Goal: Entertainment & Leisure: Consume media (video, audio)

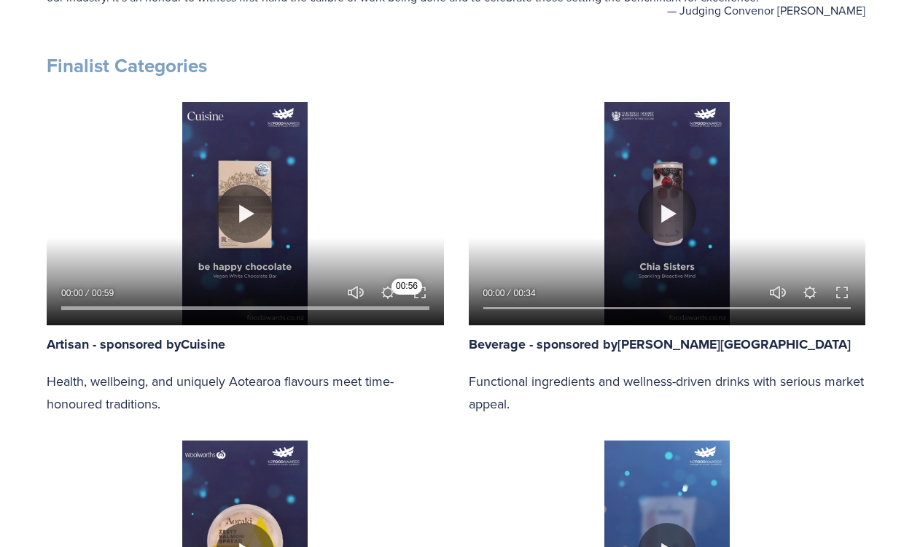
scroll to position [710, 0]
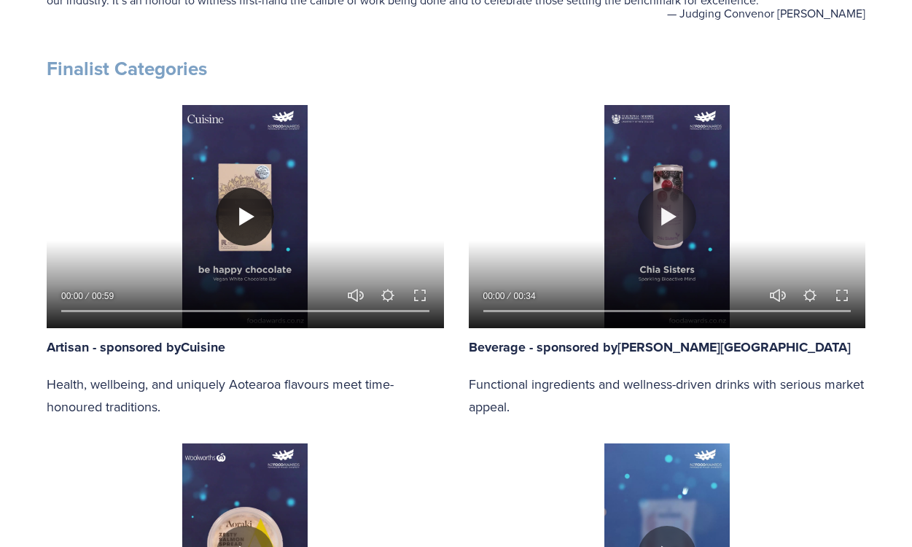
click at [256, 214] on button "Play" at bounding box center [245, 216] width 58 height 58
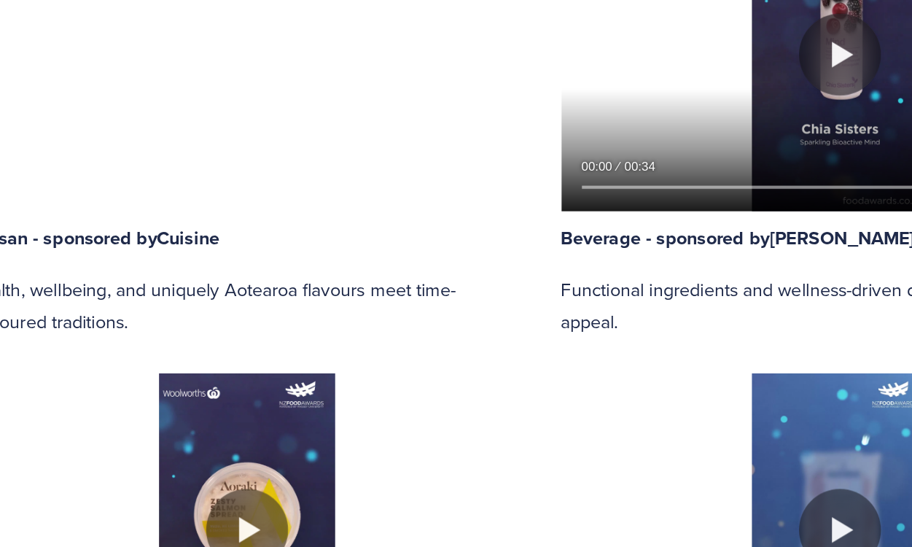
scroll to position [783, 0]
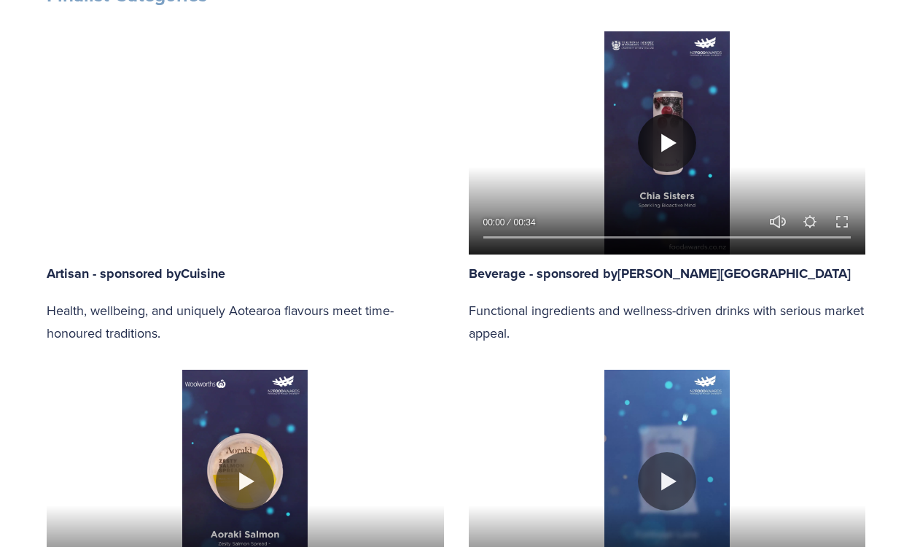
click at [665, 150] on button "Play" at bounding box center [667, 143] width 58 height 58
type input "96.82"
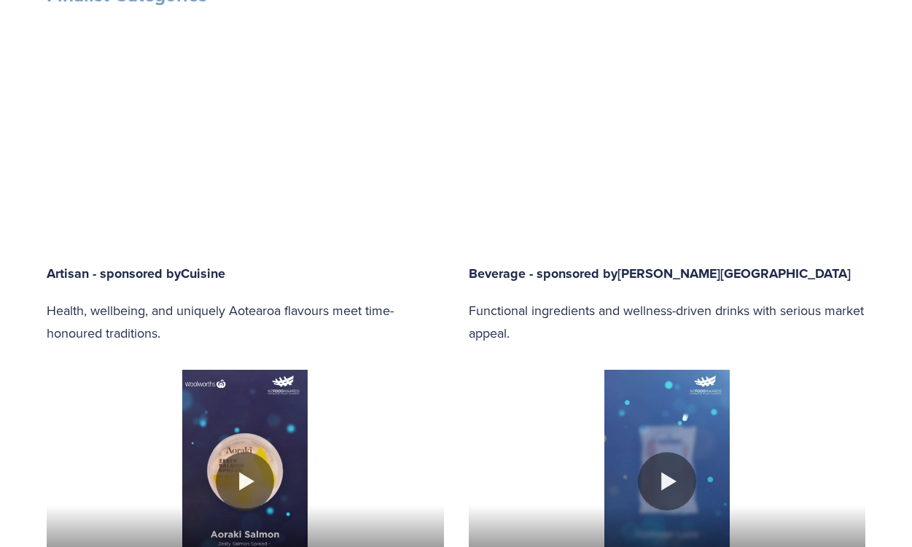
type input "0.61"
type input "97.24"
type input "1.33"
type input "97.66"
type input "2.05"
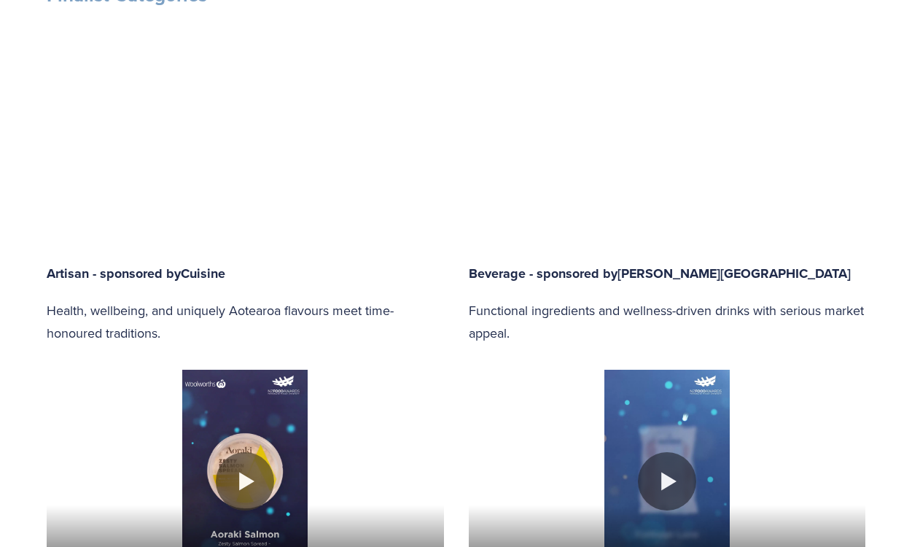
type input "98.08"
type input "2.77"
type input "98.5"
type input "3.5"
type input "98.92"
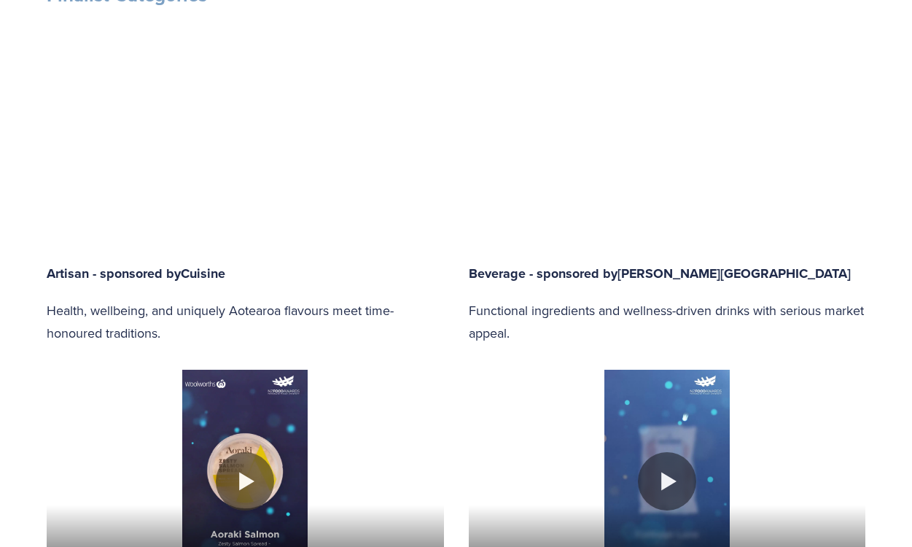
type input "4.22"
type input "99.34"
type input "4.94"
type input "100"
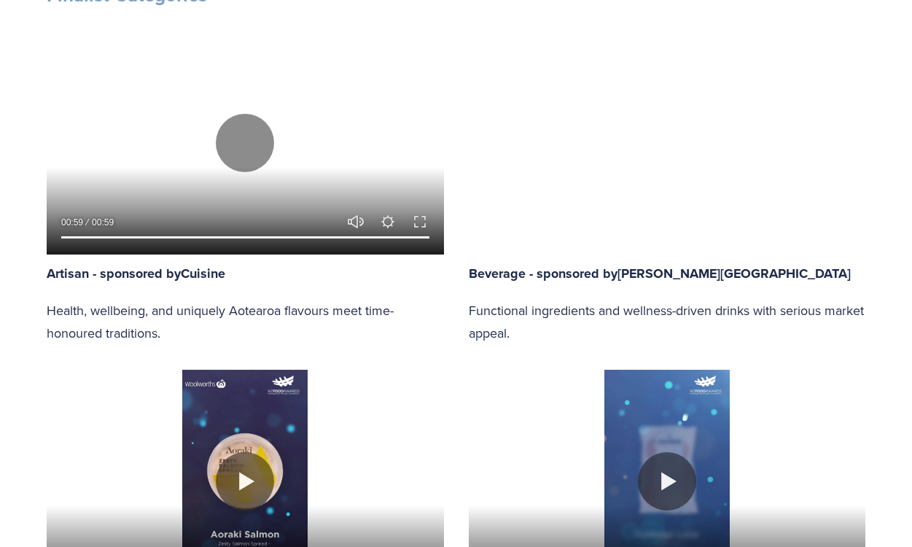
scroll to position [784, 0]
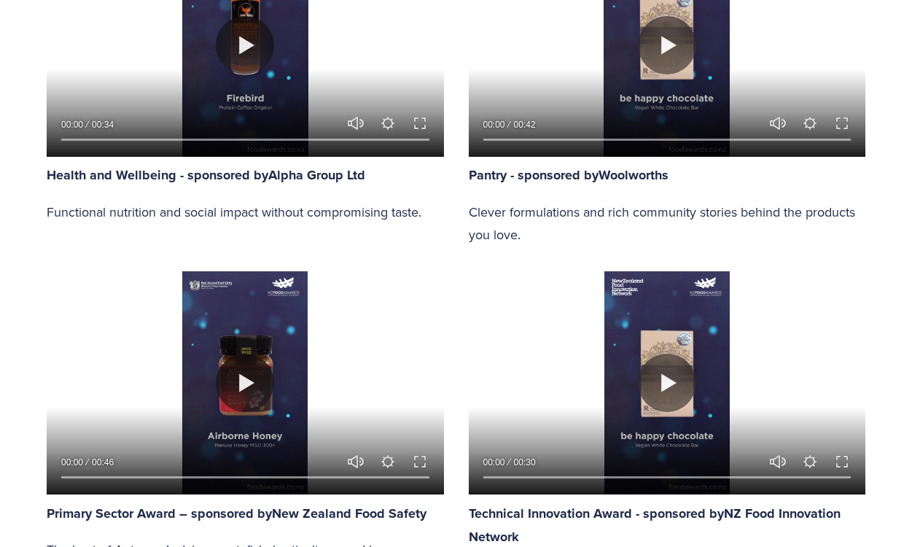
type input "100"
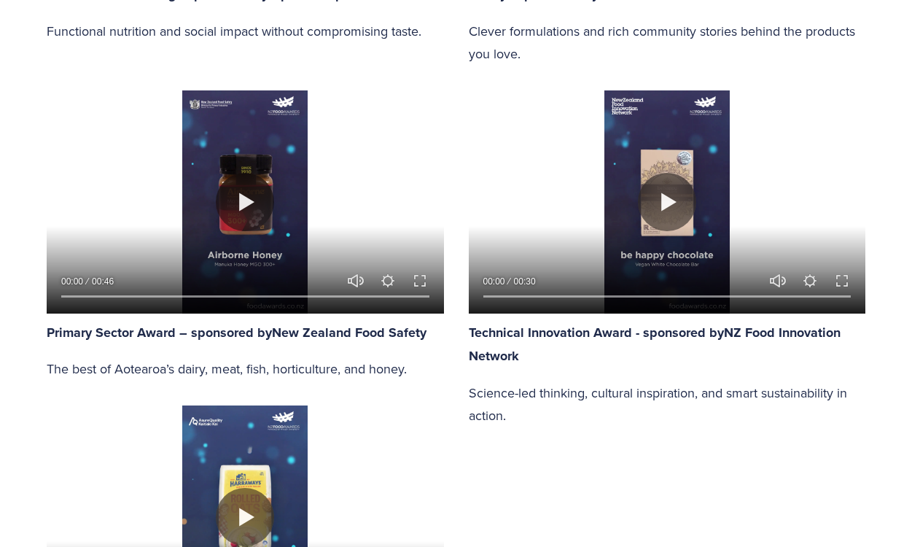
scroll to position [1760, 0]
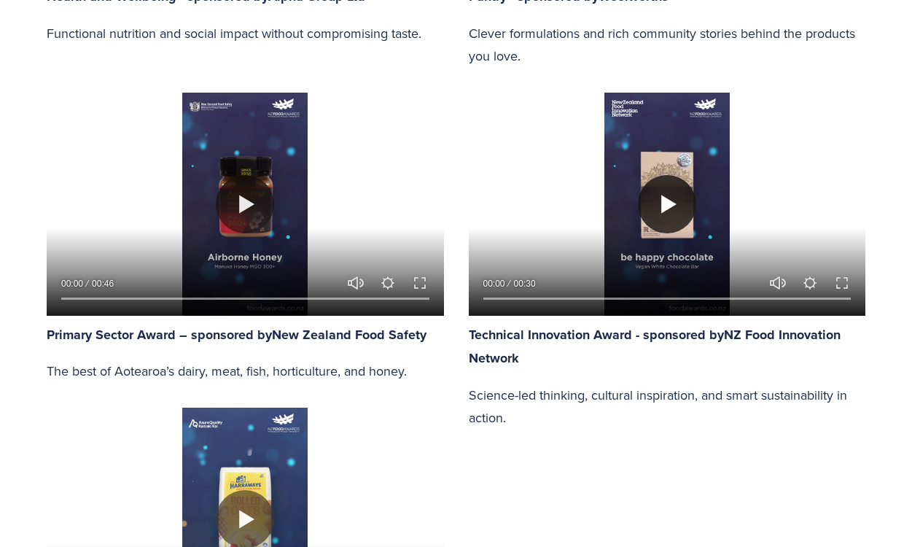
click at [667, 175] on button "Play" at bounding box center [667, 204] width 58 height 58
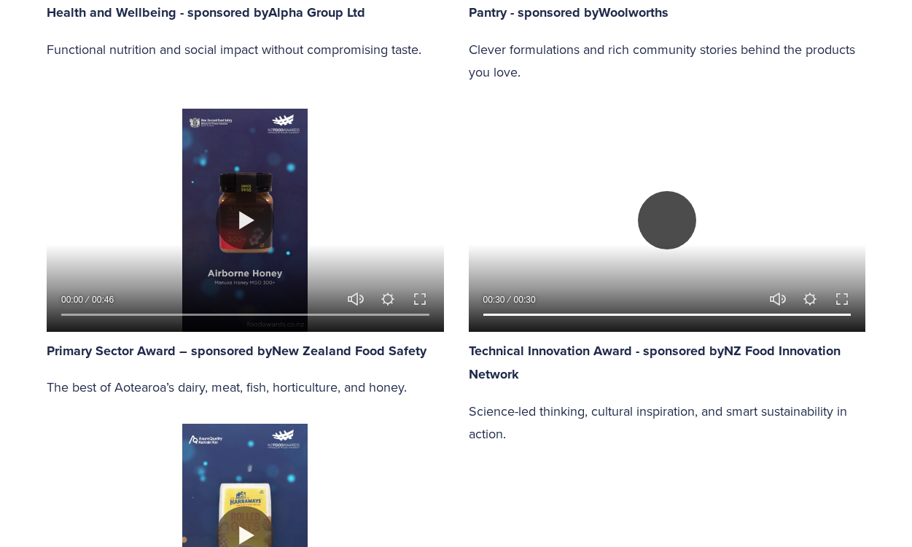
scroll to position [1741, 0]
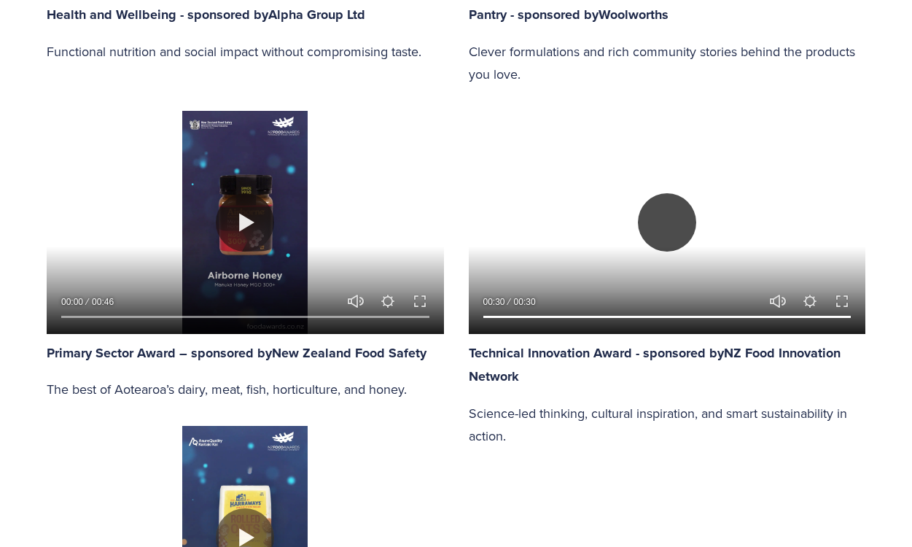
click at [690, 193] on button "Play" at bounding box center [667, 222] width 58 height 58
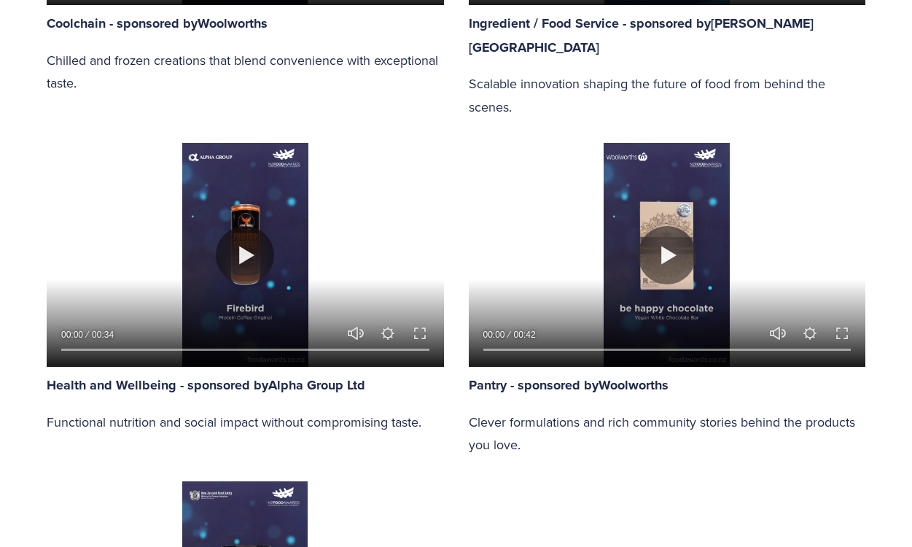
scroll to position [1372, 0]
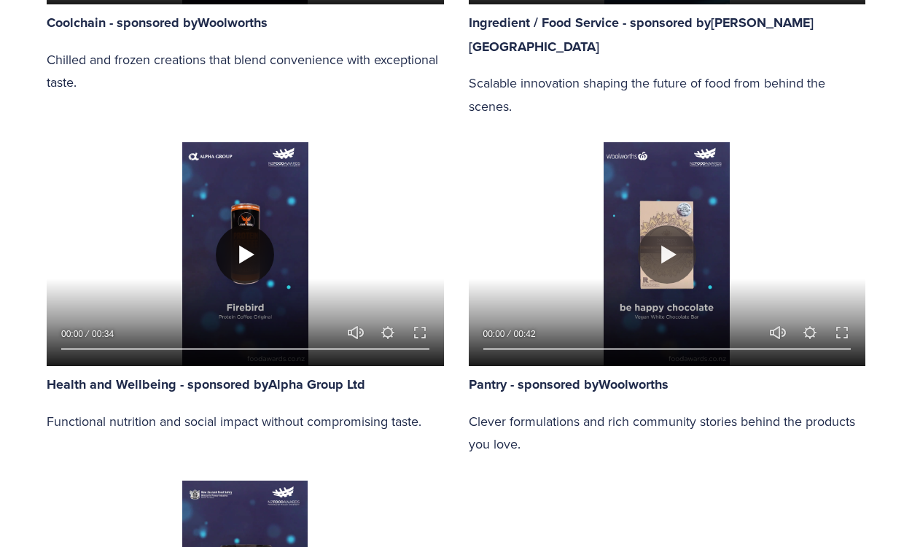
click at [253, 229] on button "Play" at bounding box center [245, 254] width 58 height 58
type input "92.91"
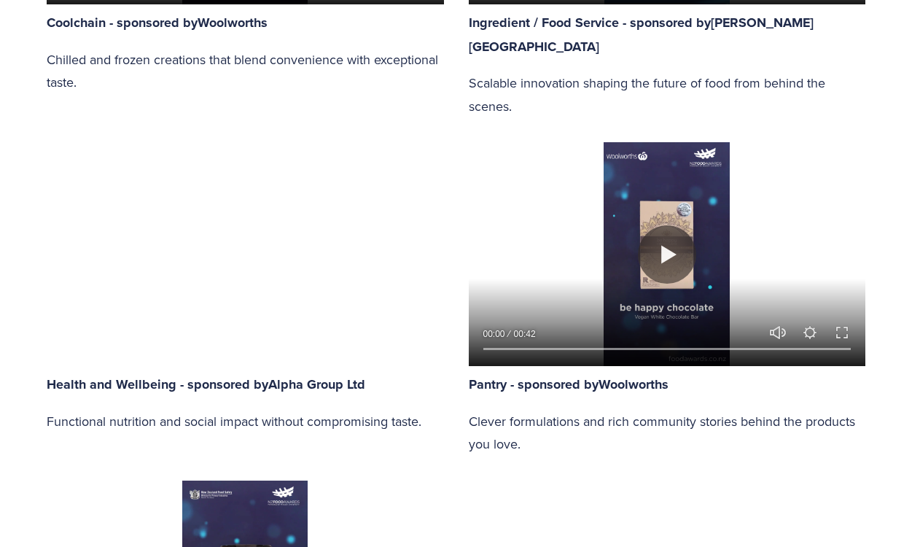
type input "0.62"
type input "93.74"
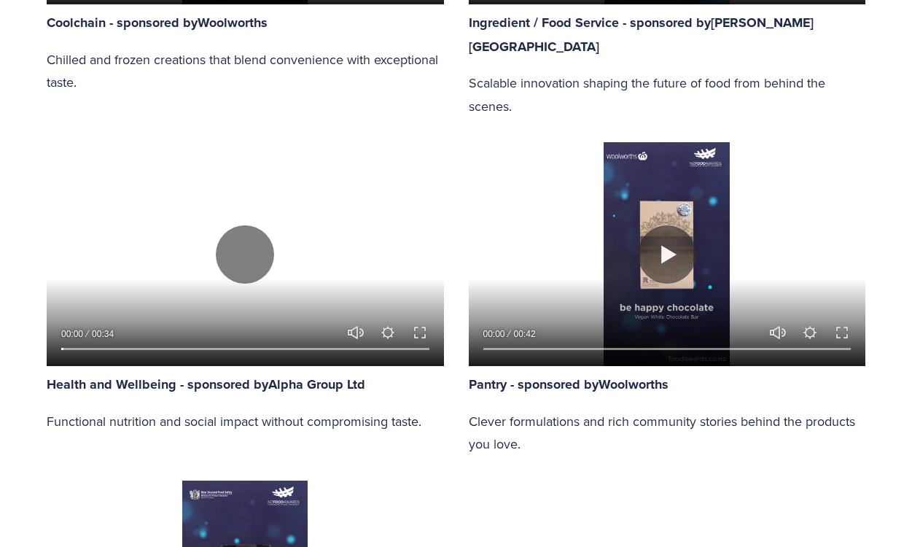
type input "1.34"
type input "94.57"
type input "2.06"
type input "95.4"
type input "2.78"
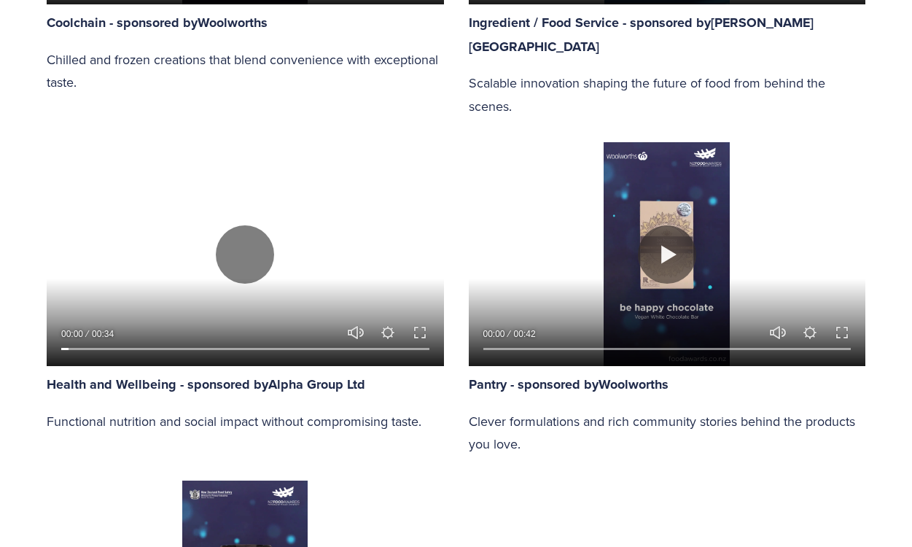
type input "96.24"
type input "3.51"
type input "97.07"
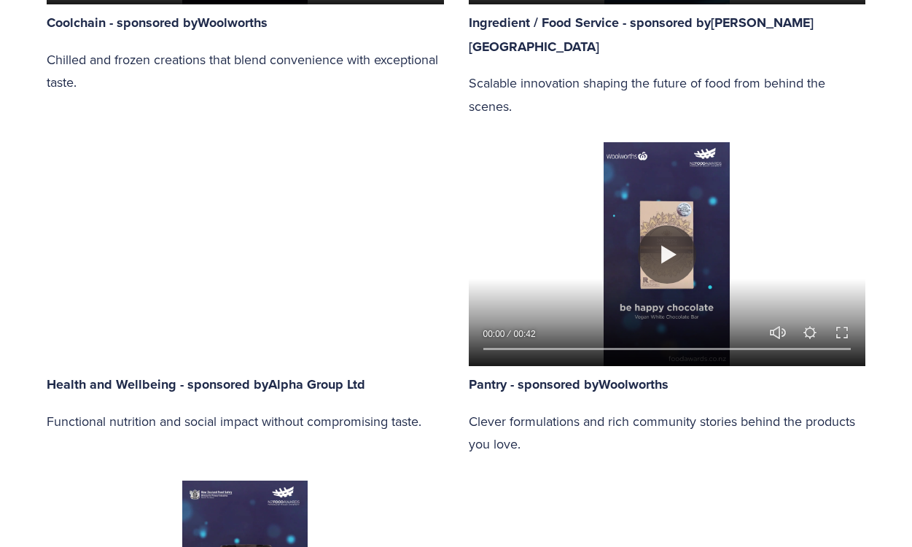
type input "4.23"
type input "97.9"
type input "4.95"
type input "98.73"
type input "5.67"
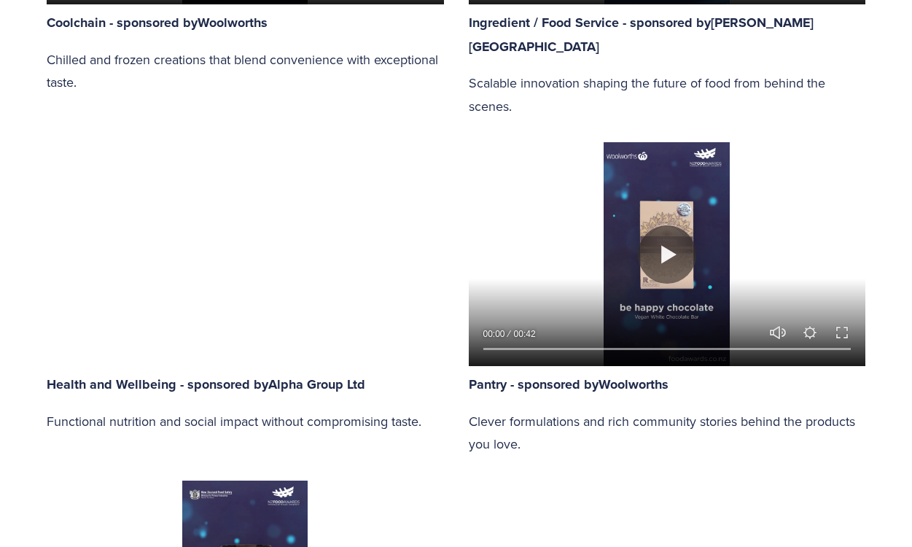
type input "99.57"
type input "6.4"
type input "100"
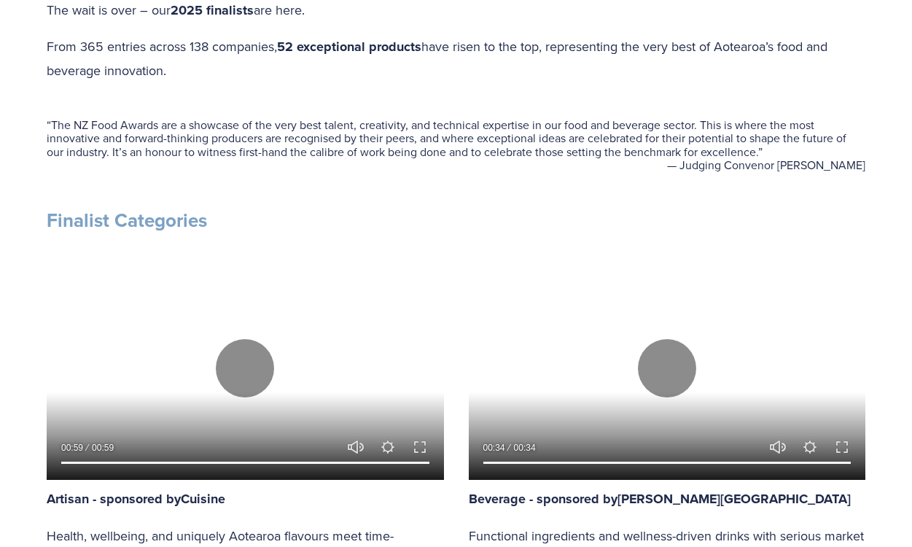
scroll to position [637, 0]
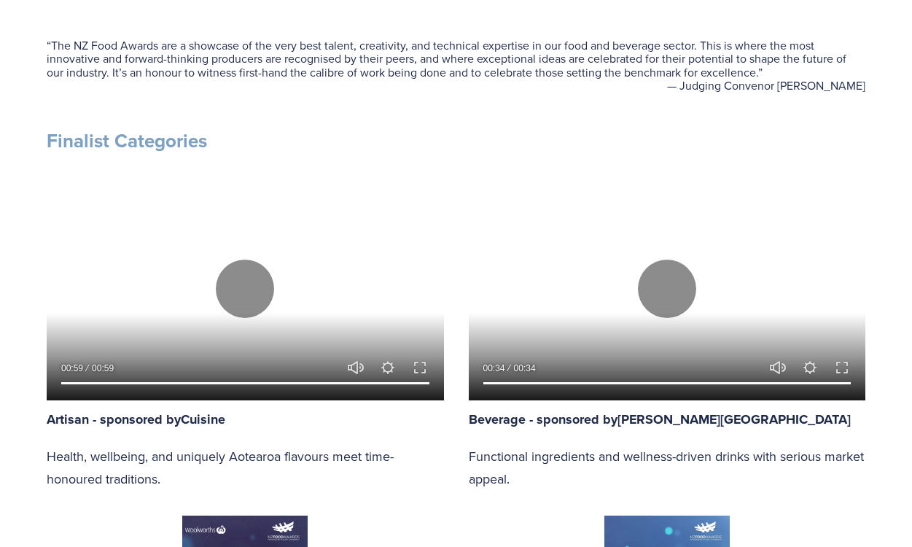
type input "92.36"
click at [691, 257] on div at bounding box center [667, 288] width 397 height 223
type input "0"
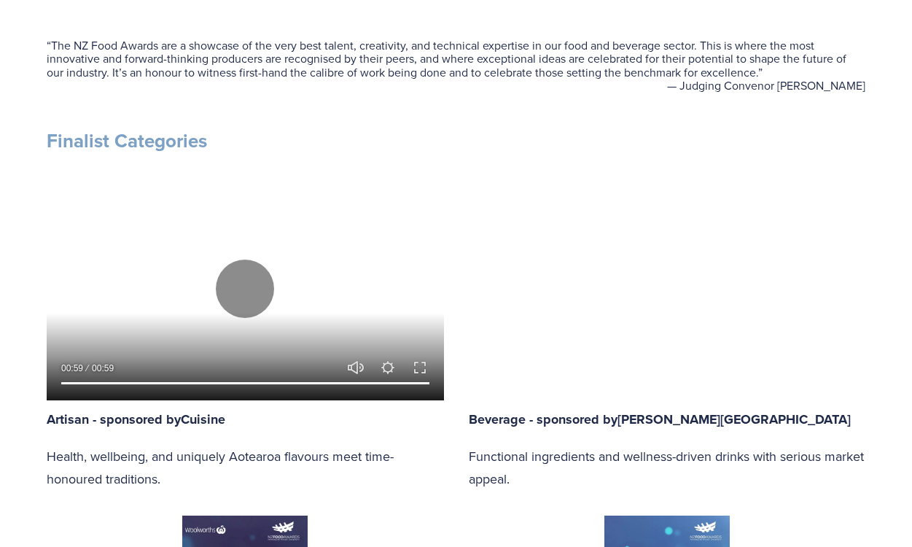
type input "93.09"
type input "0.54"
type input "93.81"
type input "1.26"
type input "94.53"
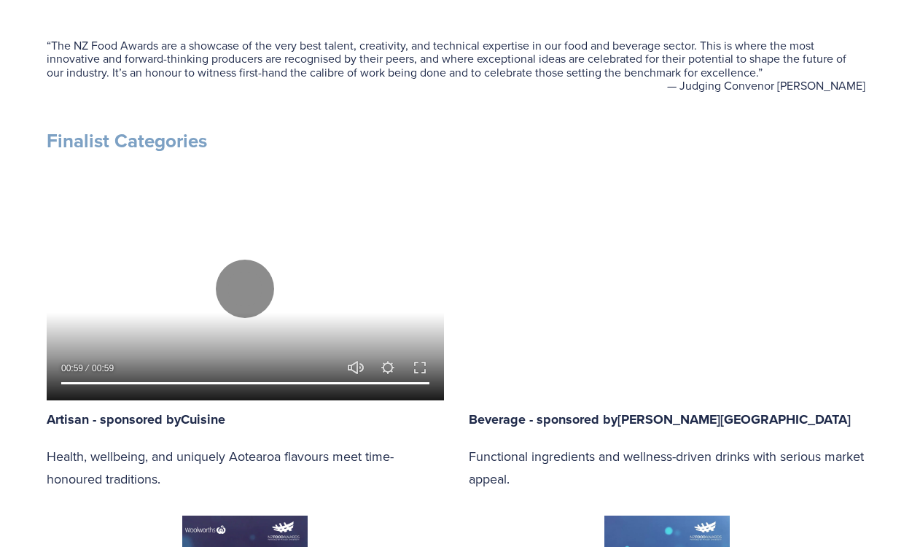
type input "1.98"
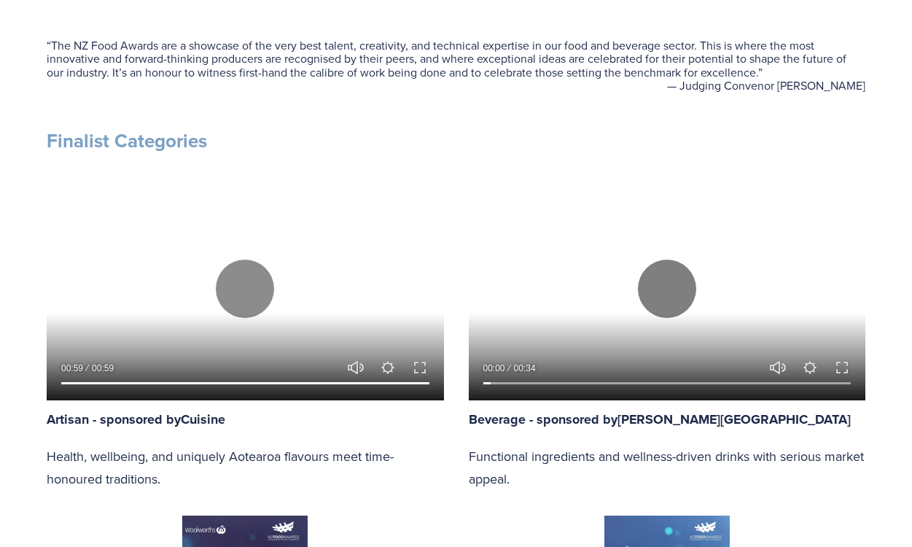
type input "95.25"
type input "2.7"
type input "95.98"
type input "3.42"
type input "96.7"
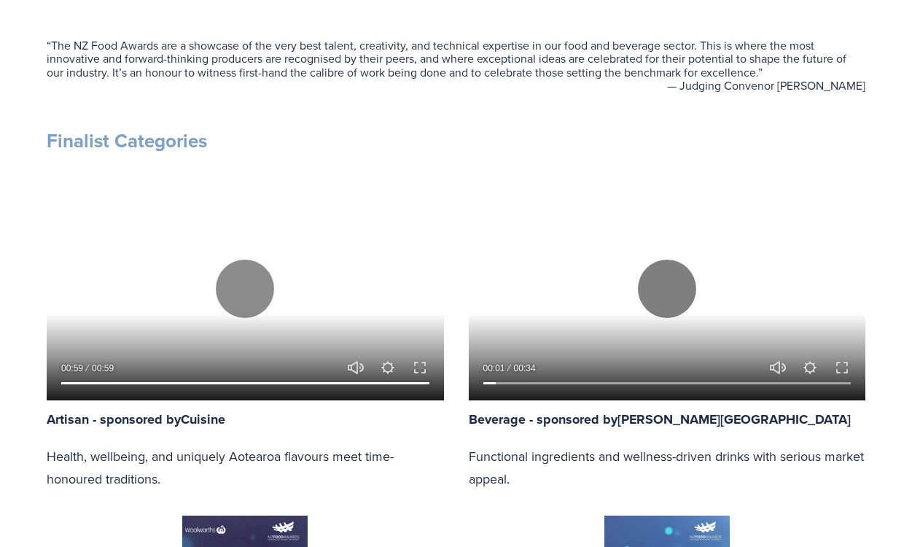
type input "4.15"
type input "97.42"
type input "4.87"
type input "98.14"
type input "5.59"
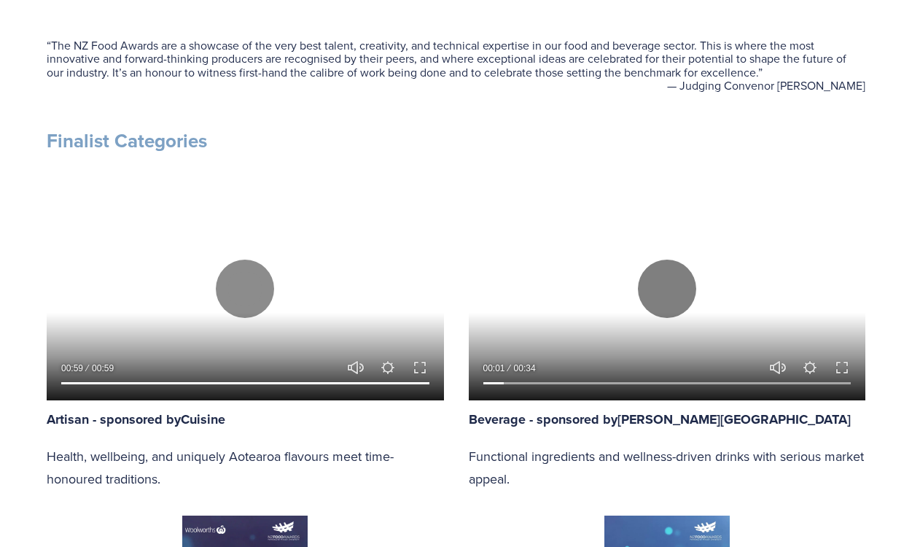
type input "98.86"
type input "6.32"
type input "99.59"
type input "7.04"
type input "100"
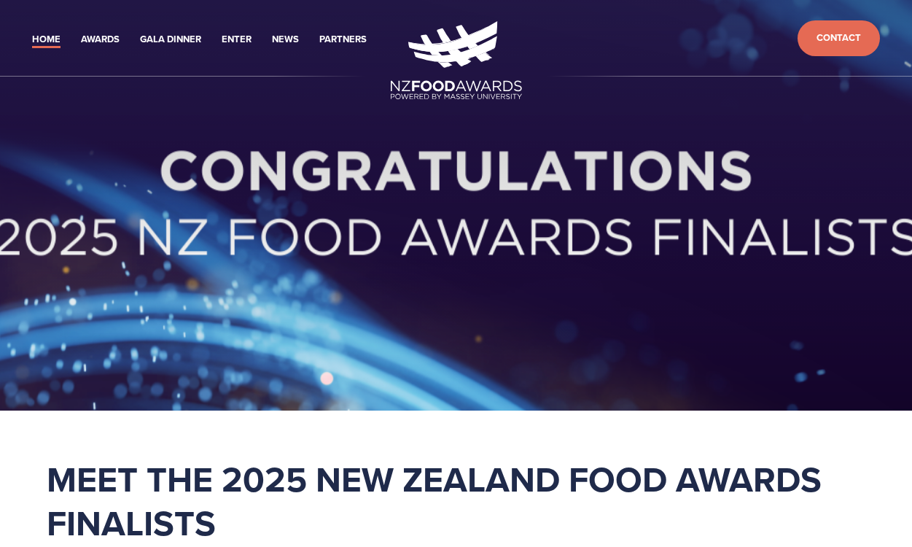
scroll to position [0, 0]
type input "91.56"
